Goal: Information Seeking & Learning: Find specific page/section

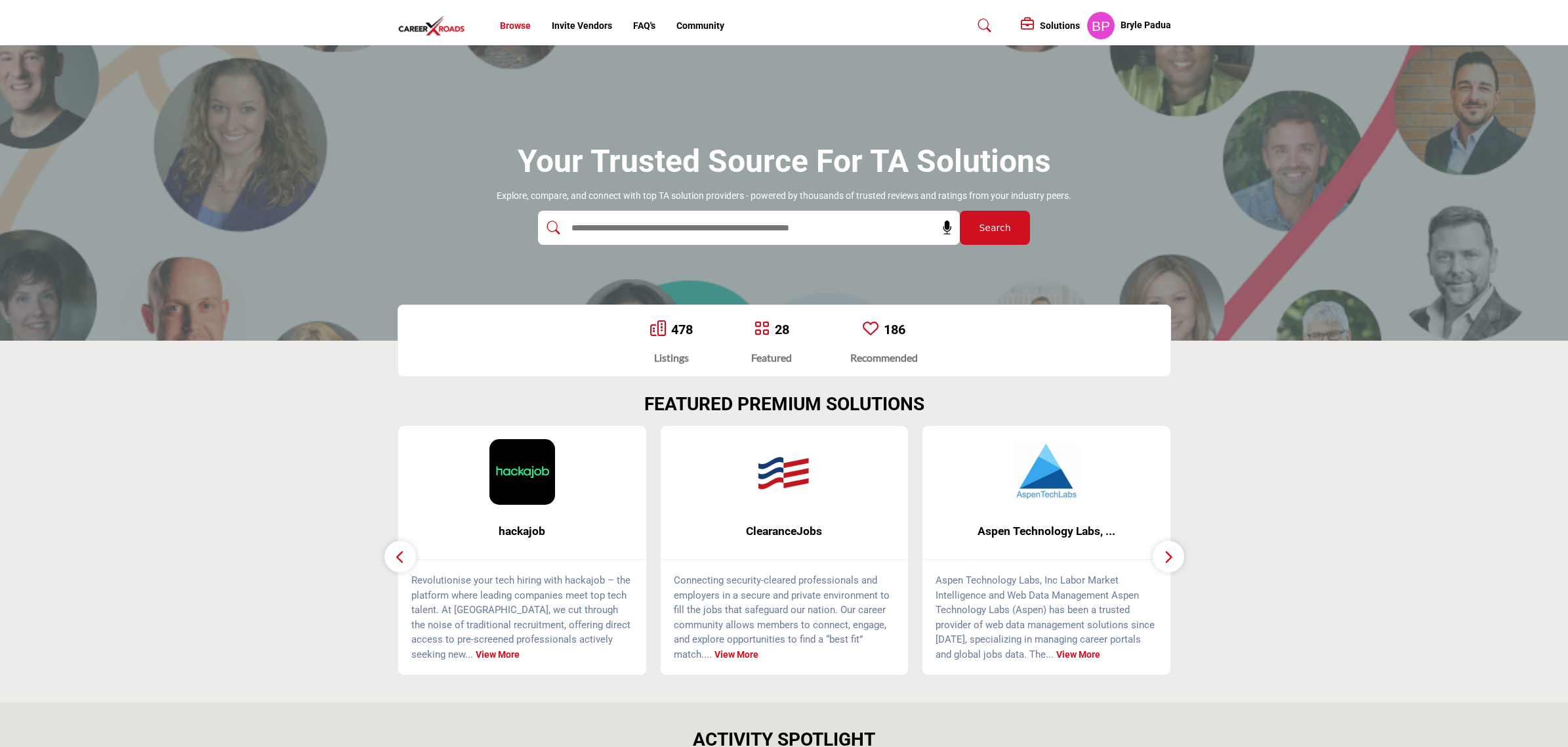
click at [520, 31] on link "Browse" at bounding box center [515, 26] width 31 height 11
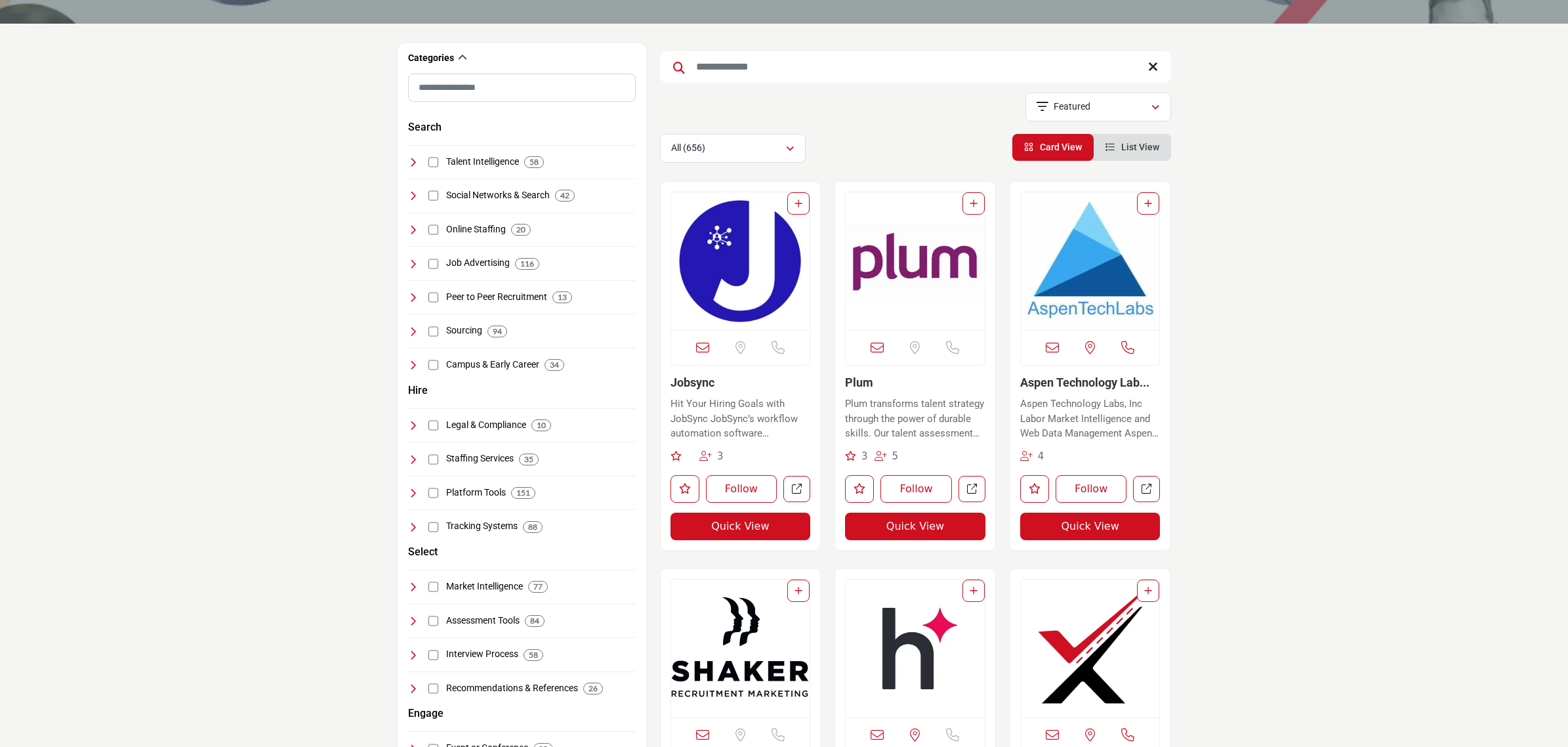
scroll to position [329, 0]
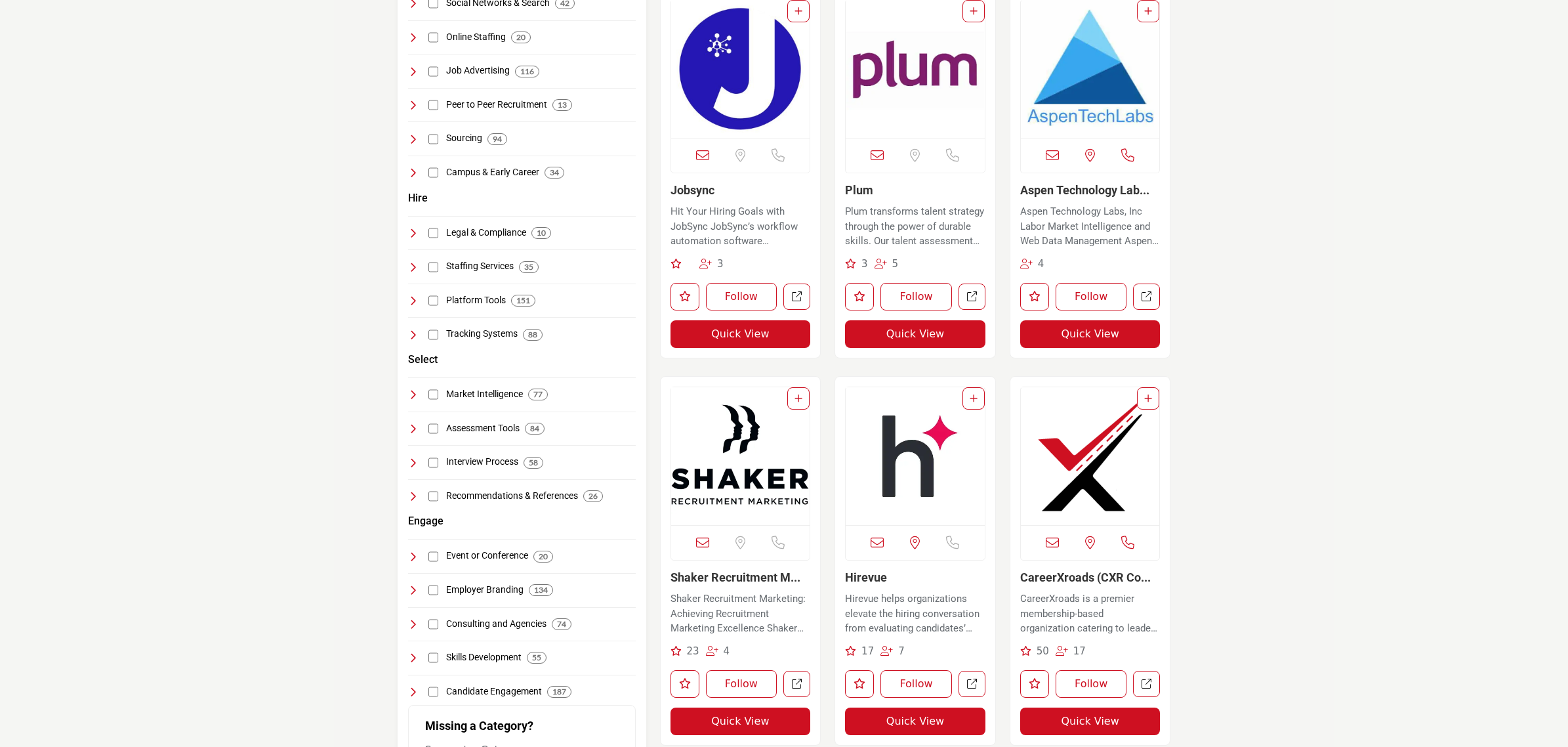
click at [1087, 474] on img "Open Listing in new tab" at bounding box center [1090, 456] width 139 height 138
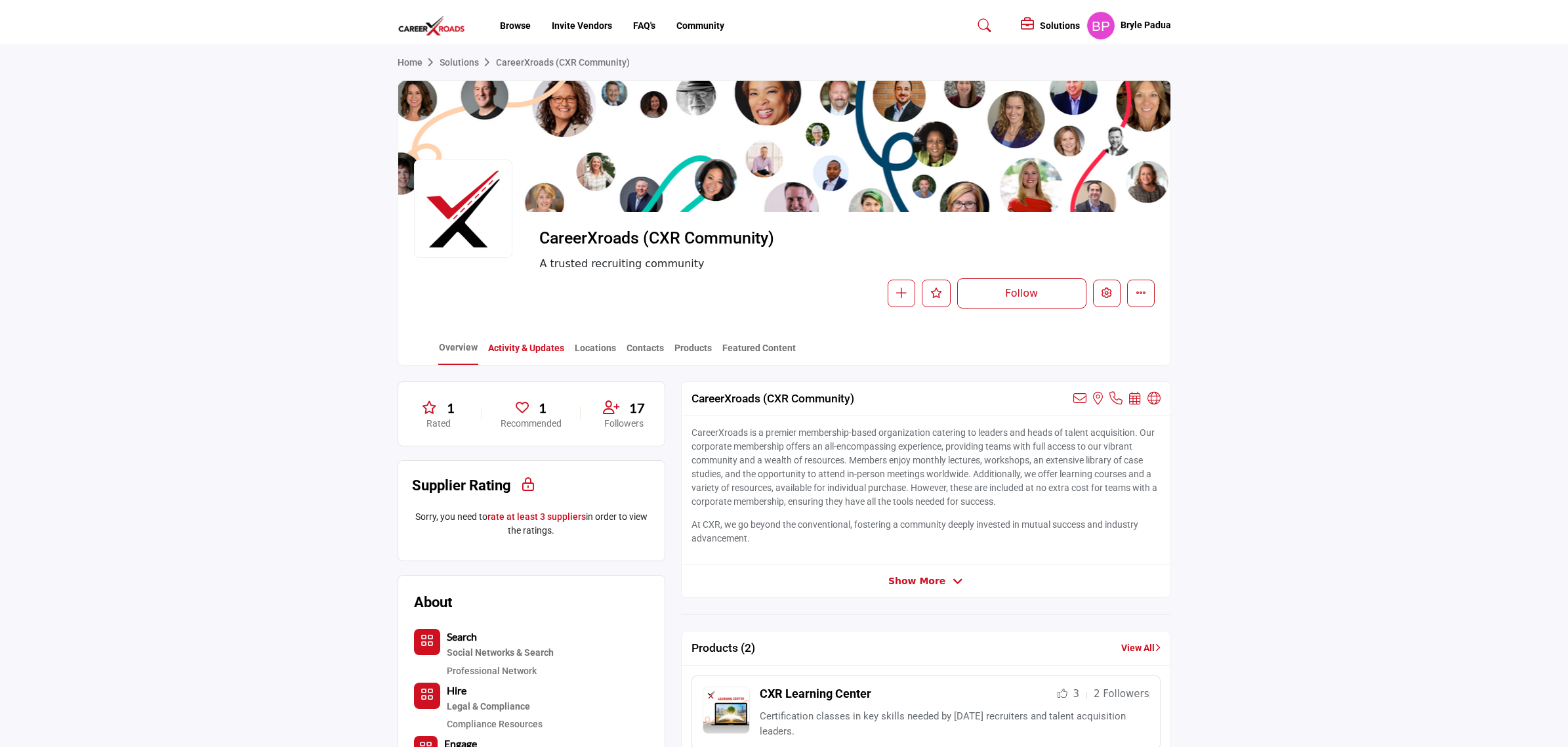
click at [541, 355] on link "Activity & Updates" at bounding box center [526, 352] width 77 height 23
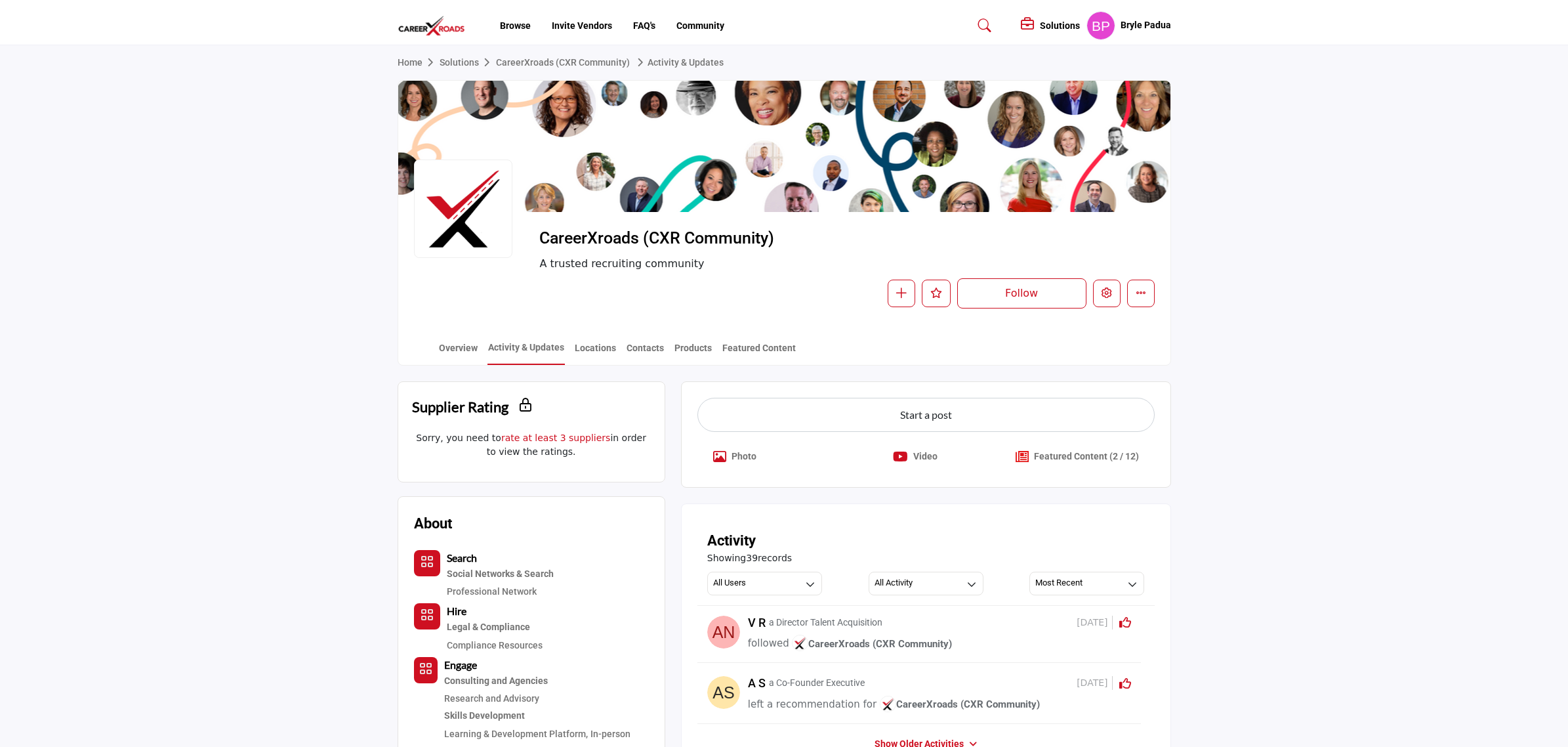
click at [747, 465] on button "Photo" at bounding box center [735, 456] width 75 height 29
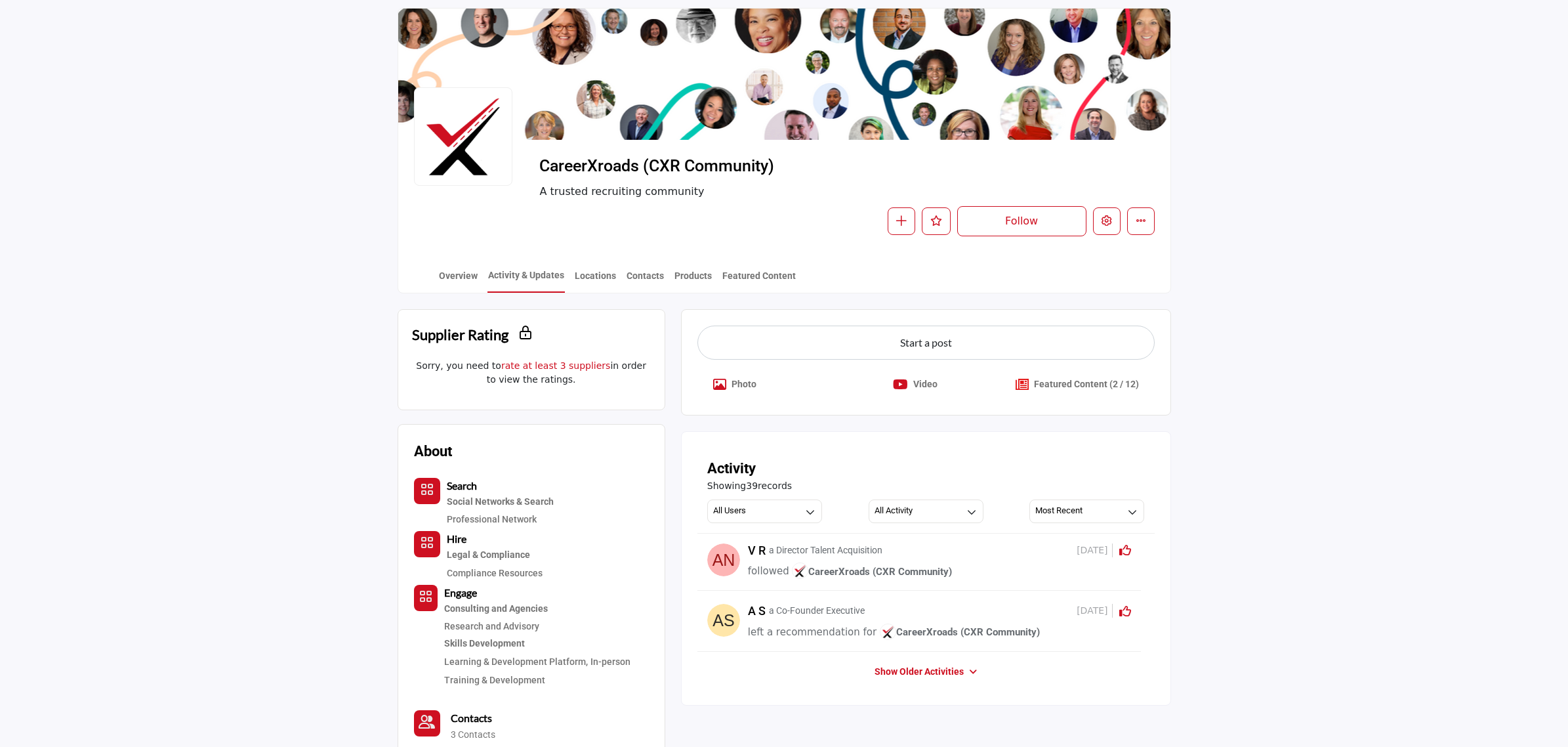
scroll to position [164, 0]
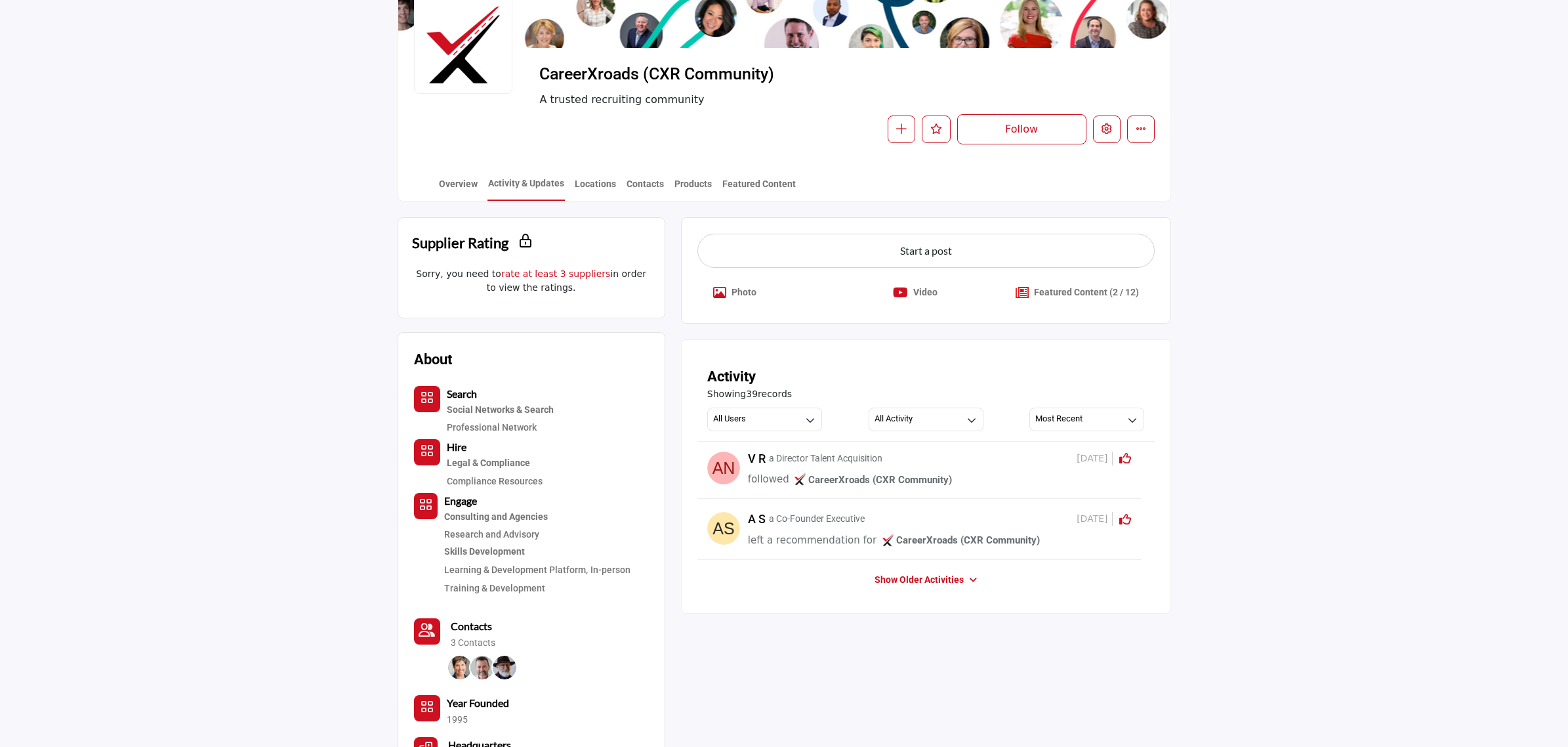
click at [717, 295] on icon "Crop Image" at bounding box center [719, 292] width 13 height 13
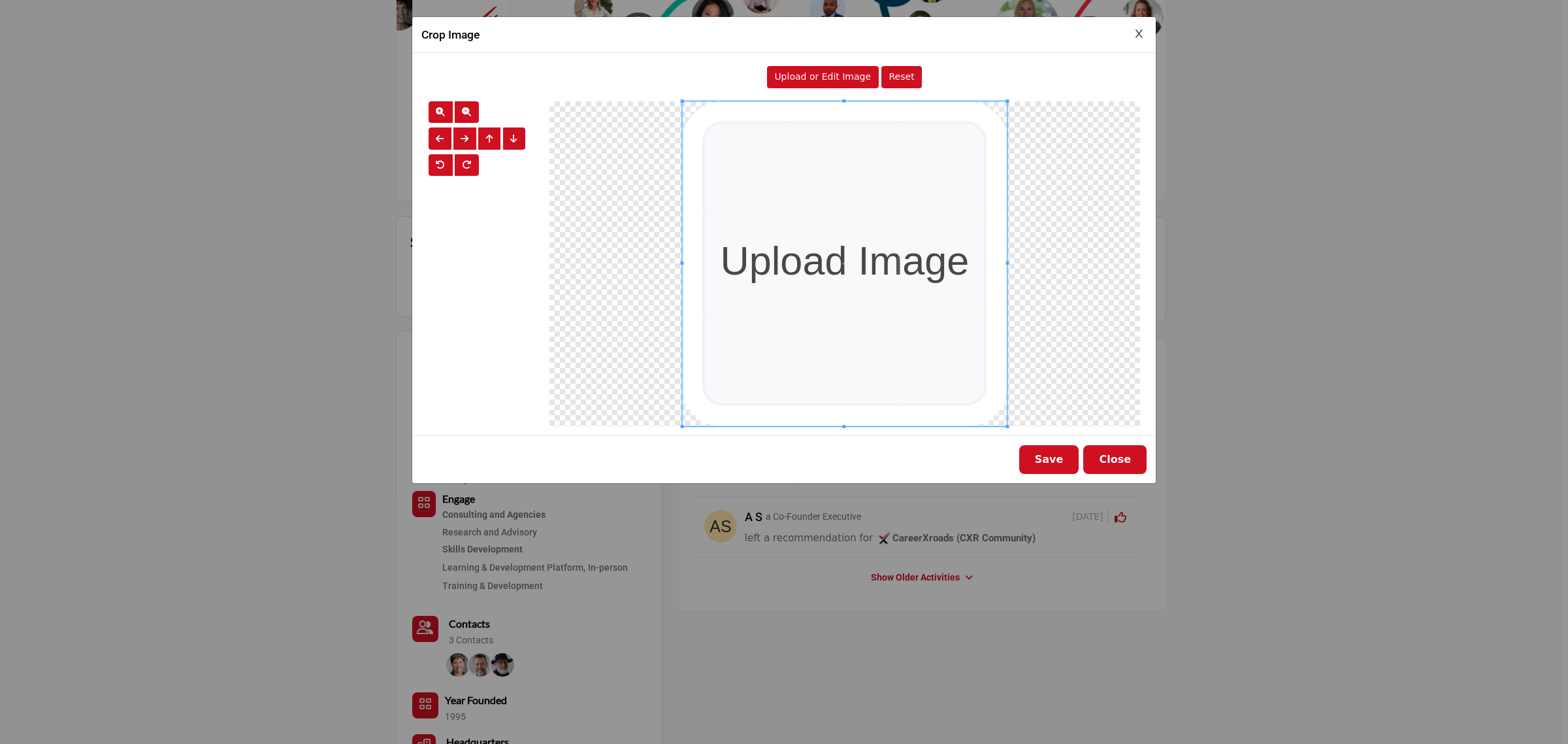
click at [1141, 30] on icon "Close Image Upload Modal" at bounding box center [1139, 33] width 7 height 9
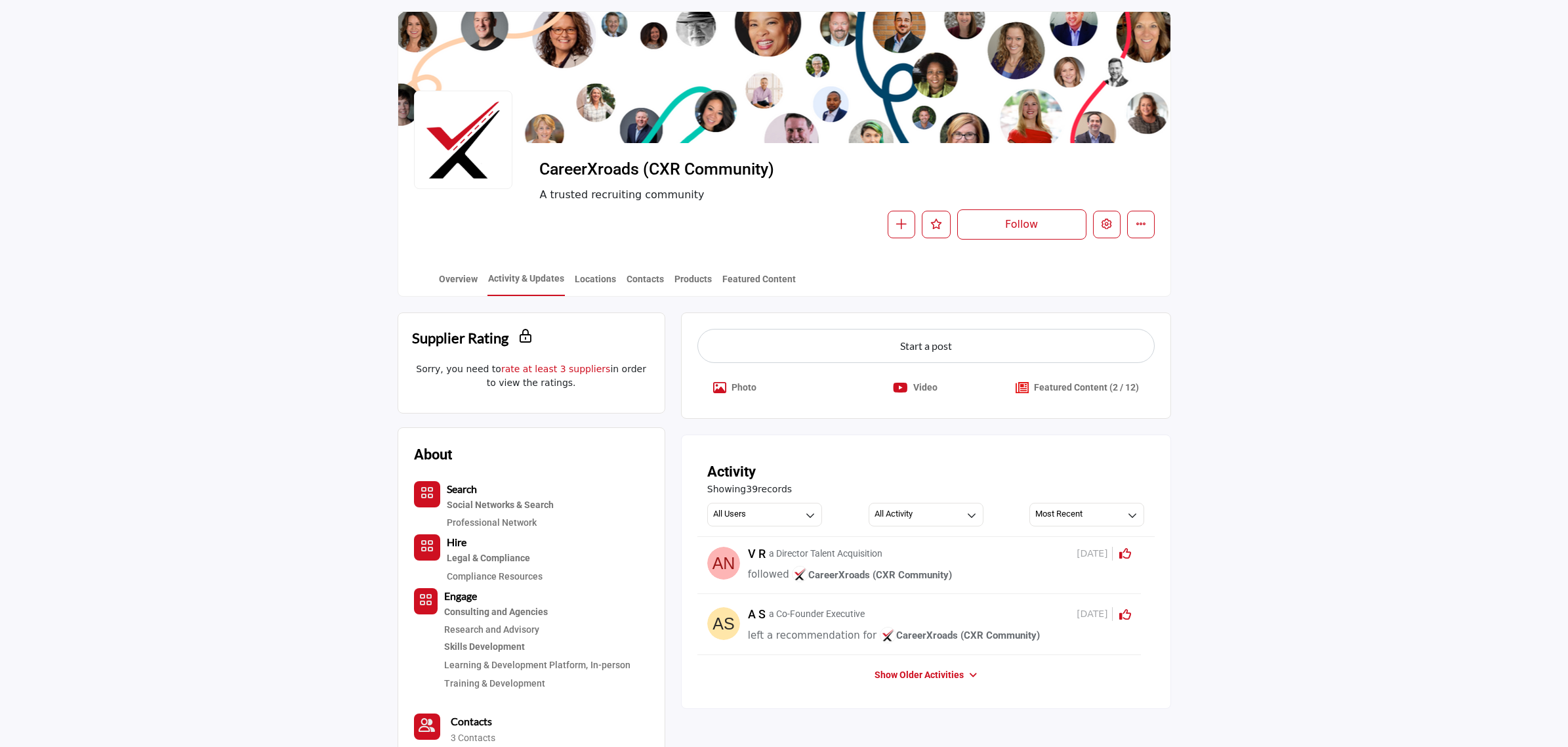
scroll to position [0, 0]
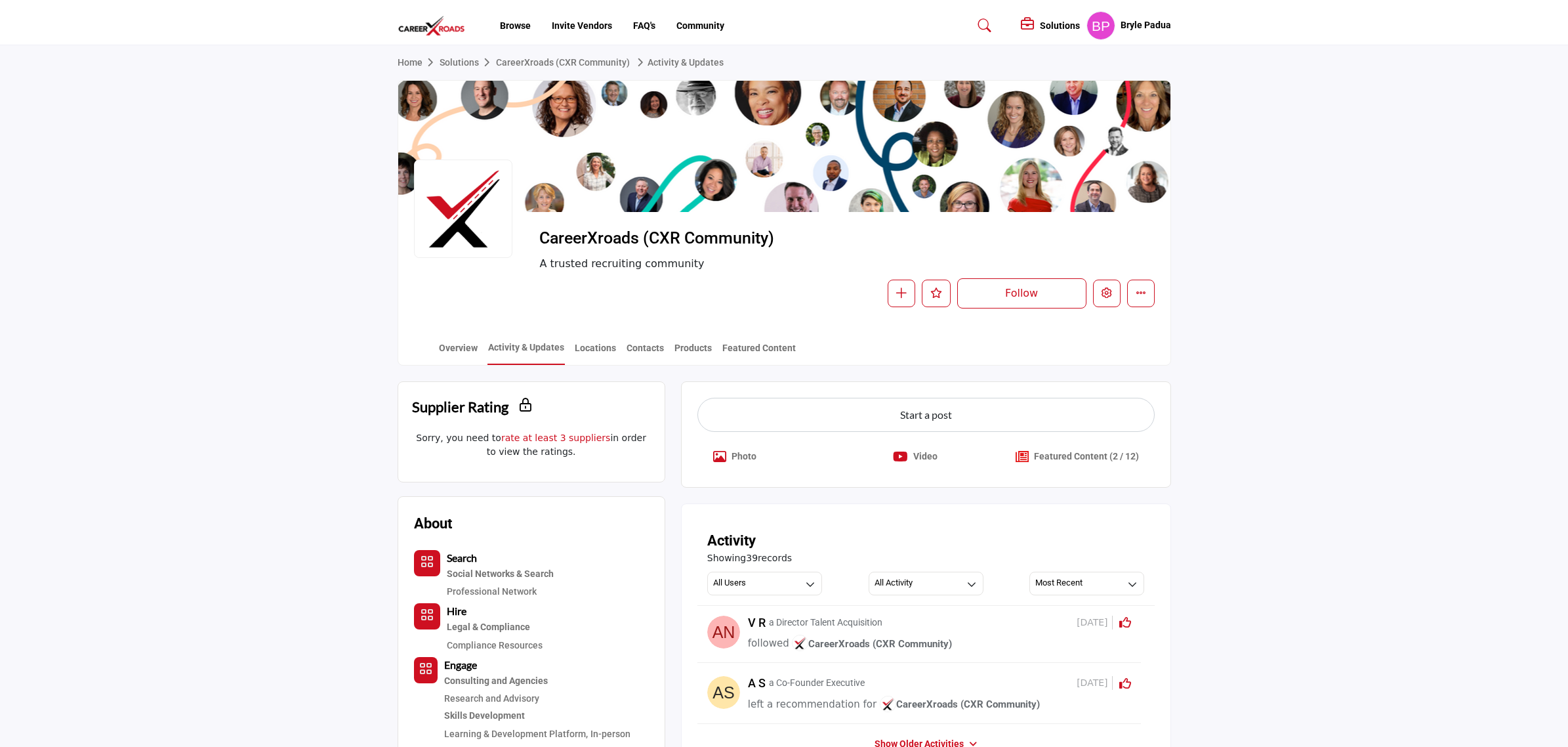
click at [472, 67] on link "Solutions" at bounding box center [467, 62] width 56 height 11
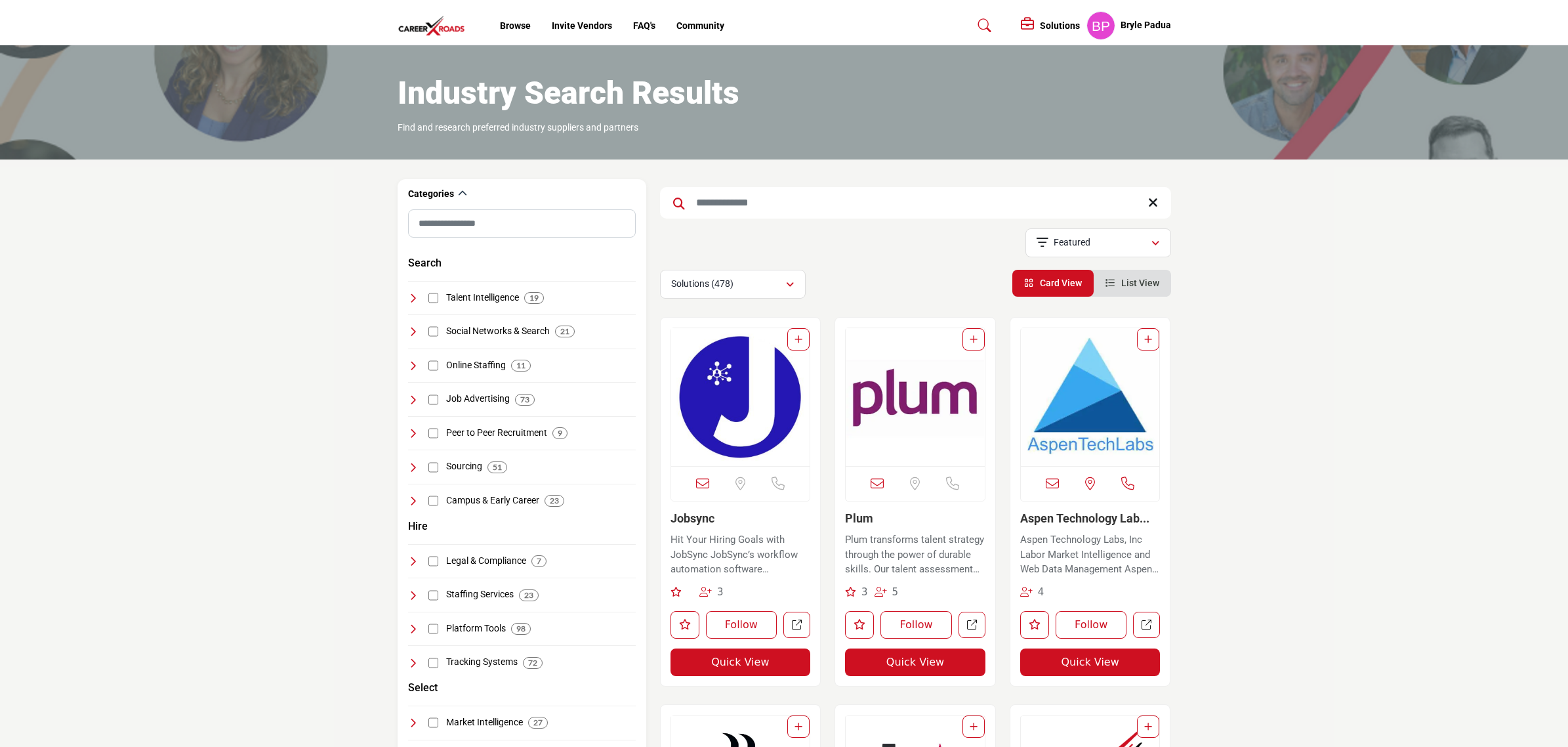
click at [789, 212] on input "Search Keyword" at bounding box center [915, 203] width 511 height 32
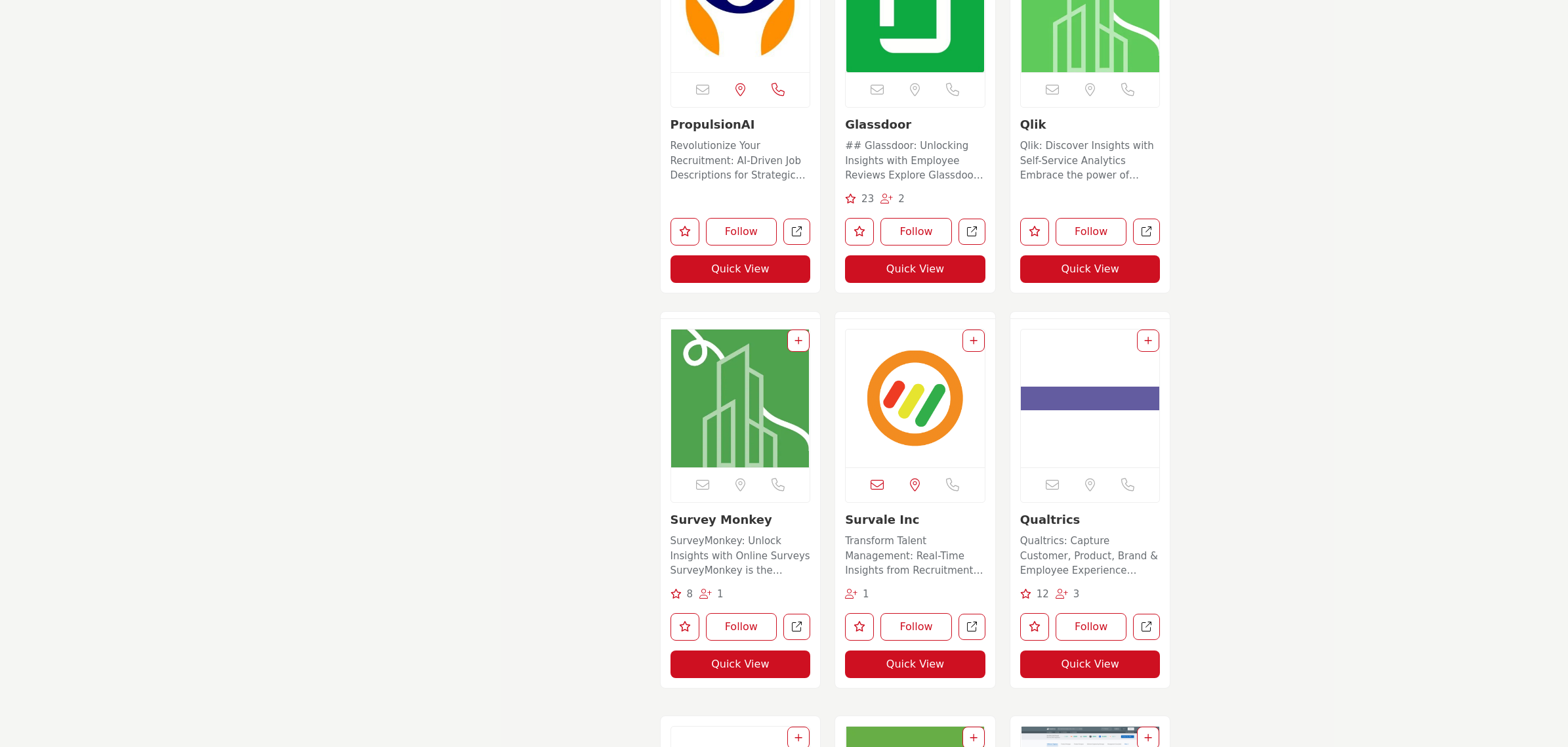
scroll to position [2058, 0]
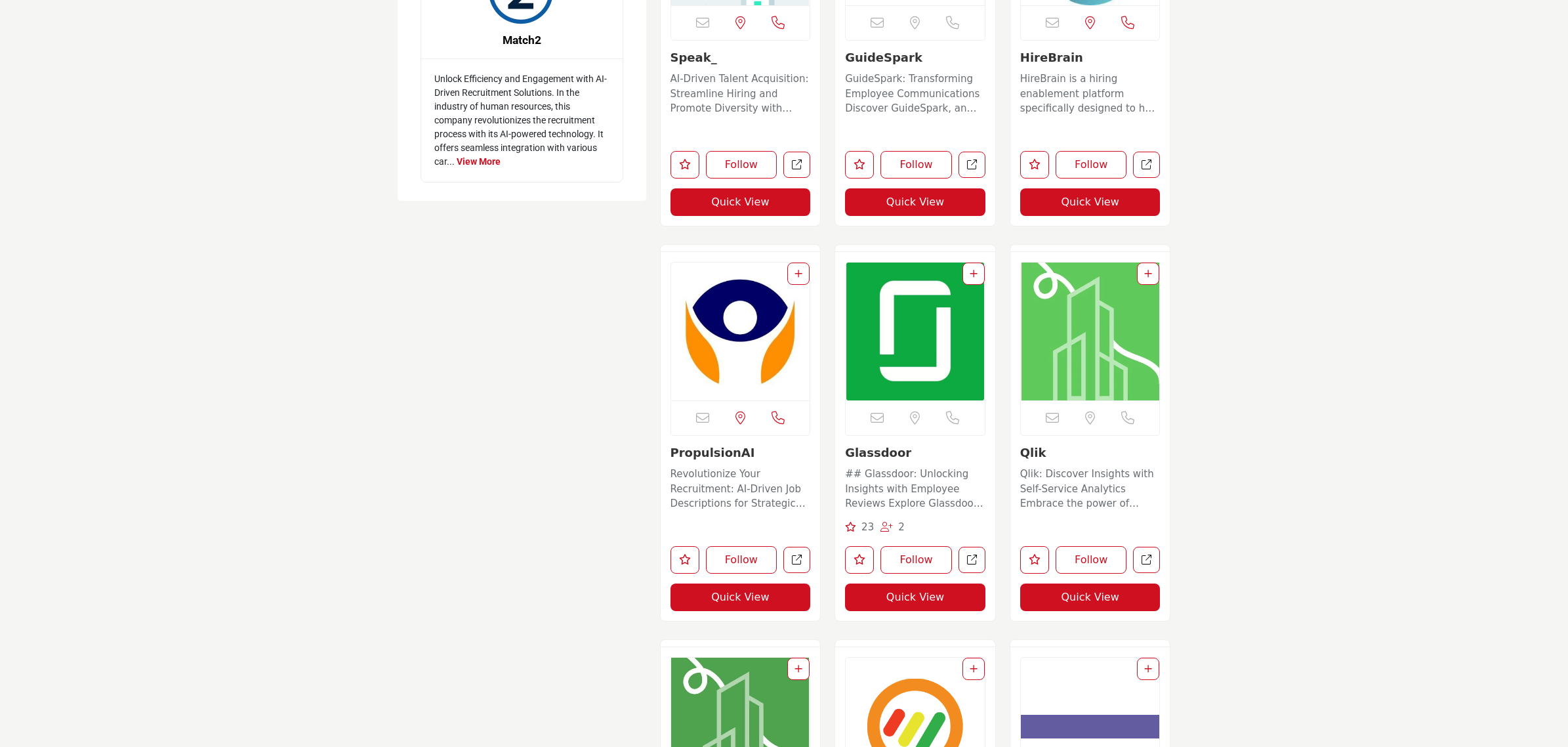
type input "**********"
